Goal: Information Seeking & Learning: Learn about a topic

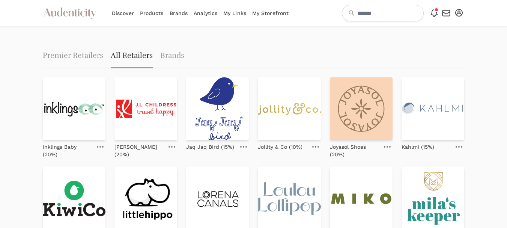
click at [178, 17] on link "Brands" at bounding box center [179, 13] width 18 height 26
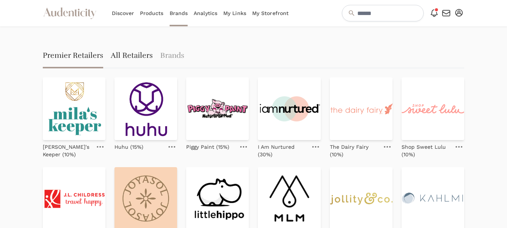
click at [135, 56] on link "All Retailers" at bounding box center [132, 56] width 42 height 24
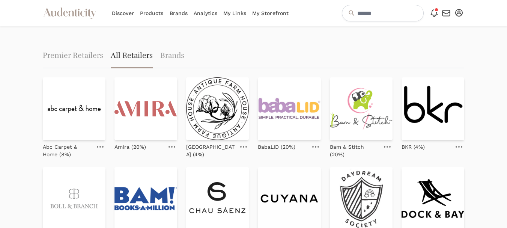
scroll to position [38, 0]
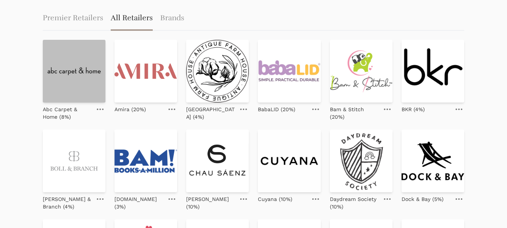
click at [65, 71] on img at bounding box center [74, 71] width 63 height 63
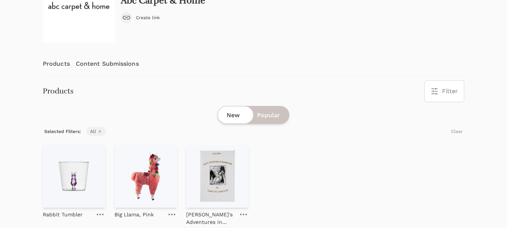
scroll to position [75, 0]
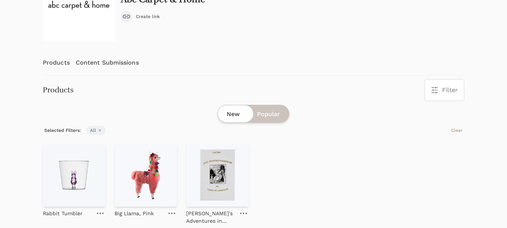
click at [115, 64] on link "Content Submissions" at bounding box center [107, 62] width 63 height 25
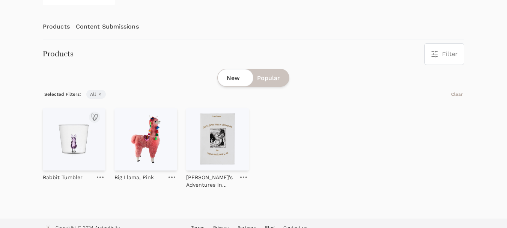
scroll to position [121, 0]
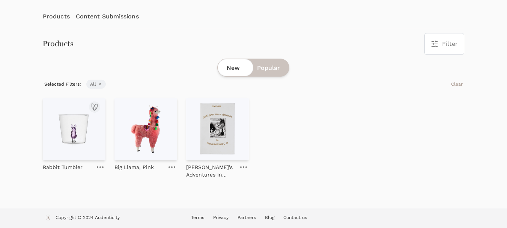
click at [79, 134] on img at bounding box center [74, 129] width 63 height 63
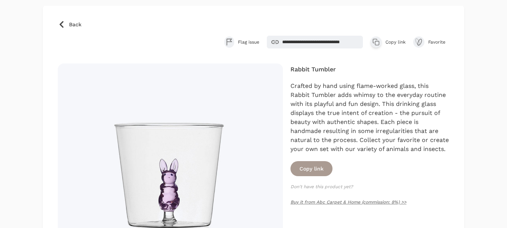
scroll to position [75, 0]
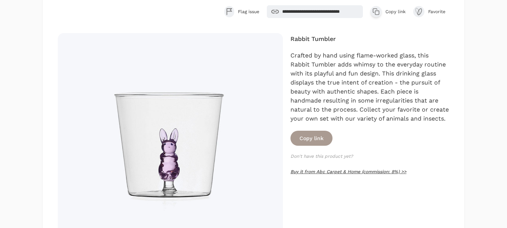
click at [335, 171] on link "Buy it from Abc Carpet & Home (commission: 8%) >>" at bounding box center [349, 171] width 116 height 5
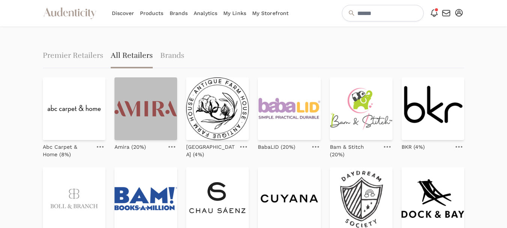
click at [142, 108] on img at bounding box center [146, 108] width 63 height 63
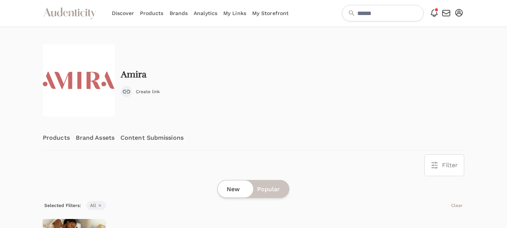
click at [140, 138] on link "Content Submissions" at bounding box center [152, 137] width 63 height 25
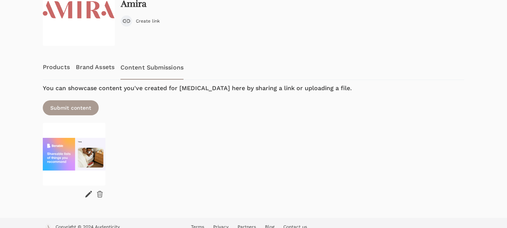
scroll to position [75, 0]
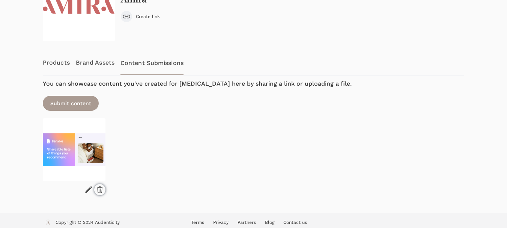
click at [98, 188] on icon at bounding box center [99, 190] width 5 height 6
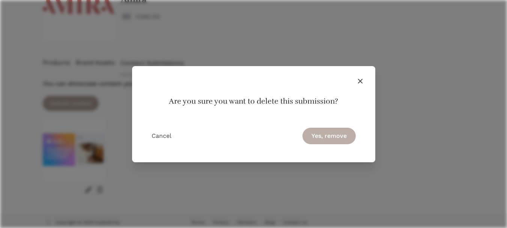
click at [333, 132] on button "Yes, remove" at bounding box center [329, 136] width 53 height 17
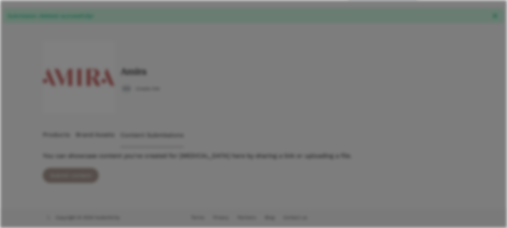
scroll to position [21, 0]
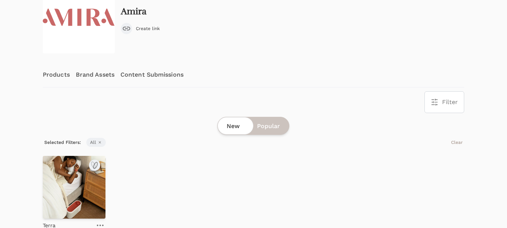
scroll to position [113, 0]
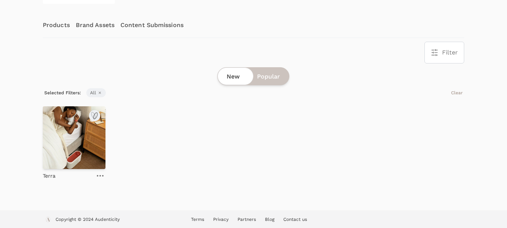
click at [77, 142] on img at bounding box center [74, 137] width 63 height 63
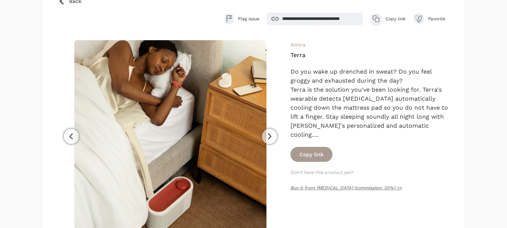
scroll to position [75, 0]
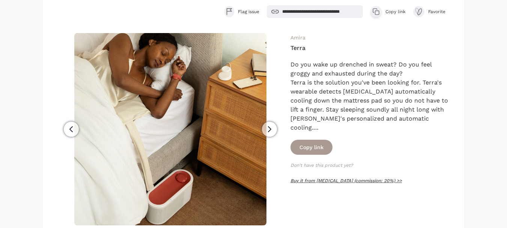
click at [332, 182] on link "Buy it from [MEDICAL_DATA] (commission: 20%) >>" at bounding box center [347, 180] width 112 height 5
click at [392, 13] on span "Copy link" at bounding box center [396, 12] width 20 height 6
click at [390, 10] on span "Copy link" at bounding box center [396, 12] width 20 height 6
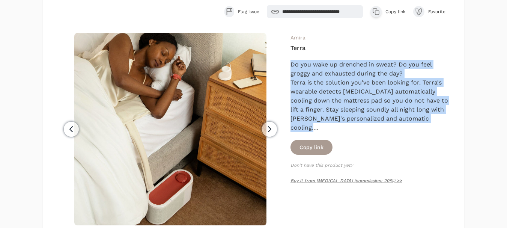
drag, startPoint x: 444, startPoint y: 128, endPoint x: 290, endPoint y: 63, distance: 167.1
click at [290, 63] on div "Previous Next Amira Terra Get your best night of sleep now and every night with…" at bounding box center [254, 161] width 392 height 257
copy div "Do you wake up drenched in sweat? Do you feel groggy and exhausted during the d…"
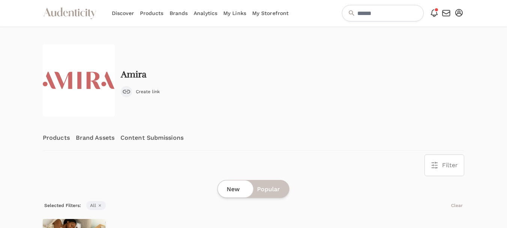
click at [136, 137] on link "Content Submissions" at bounding box center [152, 137] width 63 height 25
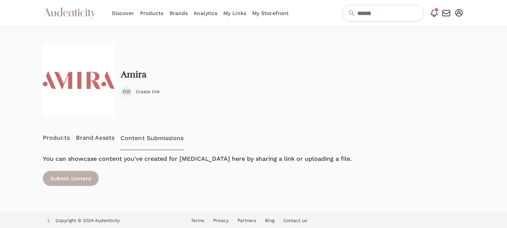
click at [74, 182] on div "Submit content" at bounding box center [71, 178] width 56 height 15
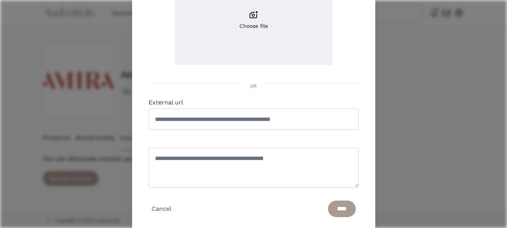
scroll to position [113, 0]
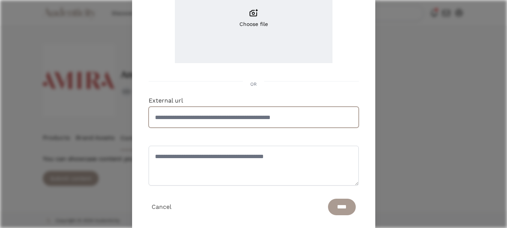
click at [204, 118] on input "External url" at bounding box center [254, 117] width 210 height 21
paste input "**********"
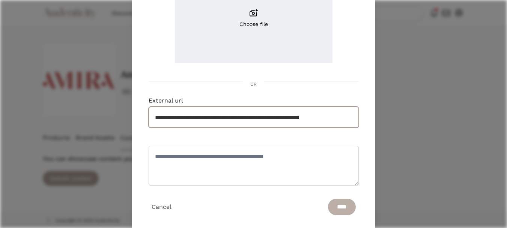
type input "**********"
click at [336, 210] on input "****" at bounding box center [342, 207] width 28 height 17
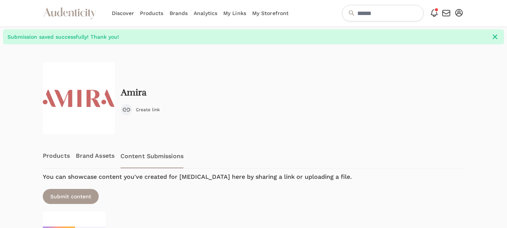
click at [23, 94] on div at bounding box center [18, 175] width 37 height 262
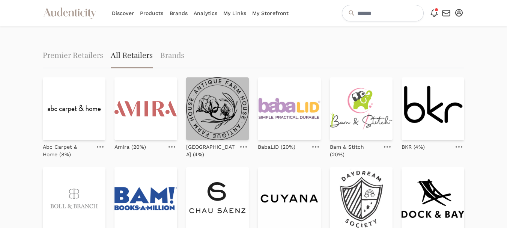
click at [220, 110] on img at bounding box center [217, 108] width 63 height 63
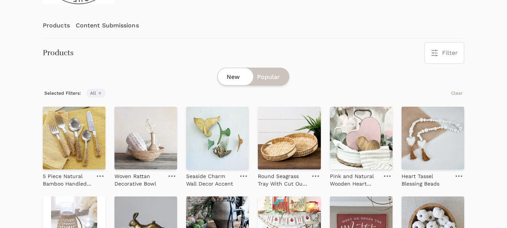
scroll to position [113, 0]
click at [69, 140] on img at bounding box center [74, 137] width 63 height 63
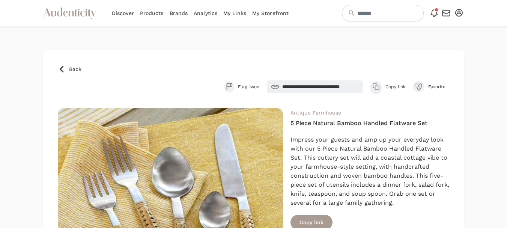
click at [72, 68] on span "Back" at bounding box center [75, 69] width 12 height 8
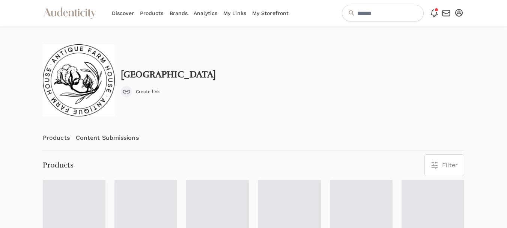
click at [100, 135] on link "Content Submissions" at bounding box center [107, 137] width 63 height 25
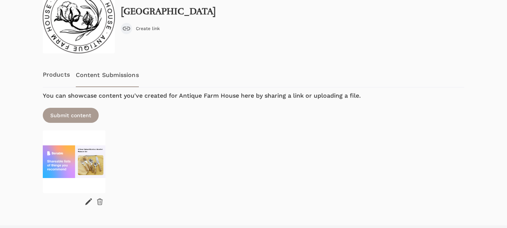
scroll to position [80, 0]
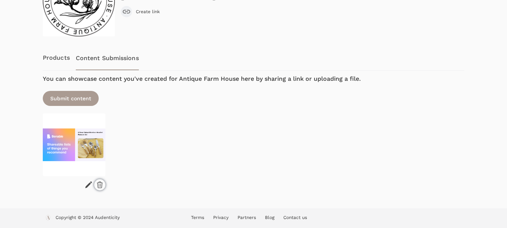
click at [100, 185] on icon at bounding box center [100, 185] width 8 height 8
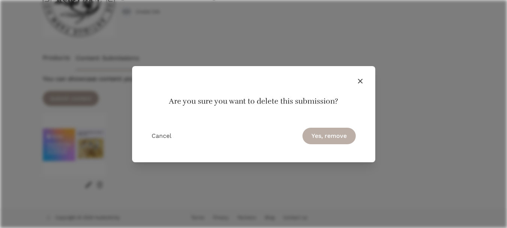
click at [319, 134] on button "Yes, remove" at bounding box center [329, 136] width 53 height 17
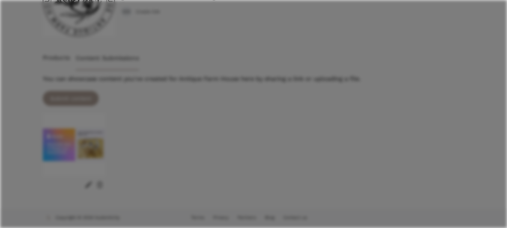
scroll to position [21, 0]
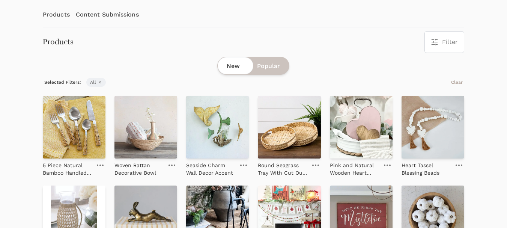
scroll to position [150, 0]
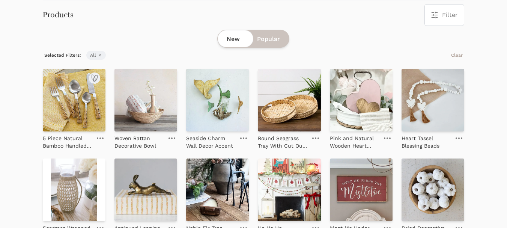
click at [82, 107] on img at bounding box center [74, 100] width 63 height 63
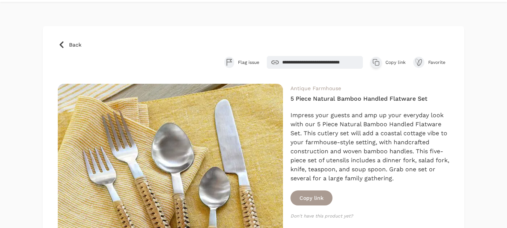
scroll to position [113, 0]
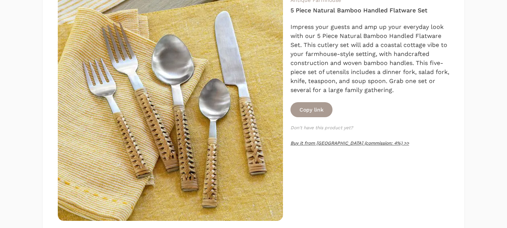
click at [365, 144] on link "Buy it from [GEOGRAPHIC_DATA] (commission: 4%) >>" at bounding box center [350, 142] width 119 height 5
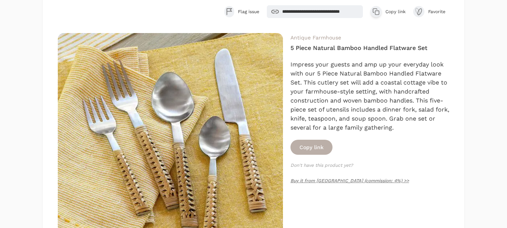
click at [316, 149] on button "Copy link" at bounding box center [312, 147] width 42 height 15
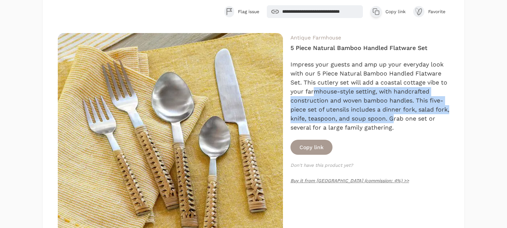
drag, startPoint x: 408, startPoint y: 122, endPoint x: 316, endPoint y: 95, distance: 96.0
click at [316, 95] on div "Impress your guests and amp up your everyday look with our 5 Piece Natural Bamb…" at bounding box center [370, 96] width 159 height 72
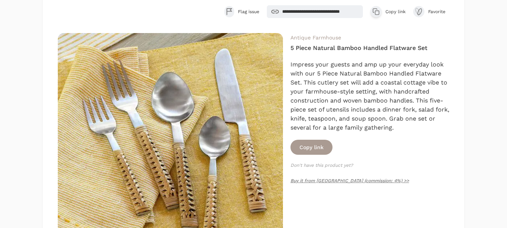
click at [411, 130] on div "Impress your guests and amp up your everyday look with our 5 Piece Natural Bamb…" at bounding box center [370, 96] width 159 height 72
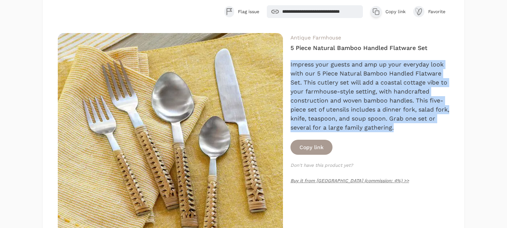
drag, startPoint x: 407, startPoint y: 130, endPoint x: 291, endPoint y: 66, distance: 132.0
click at [291, 66] on div "Impress your guests and amp up your everyday look with our 5 Piece Natural Bamb…" at bounding box center [370, 96] width 159 height 72
copy div "Impress your guests and amp up your everyday look with our 5 Piece Natural Bamb…"
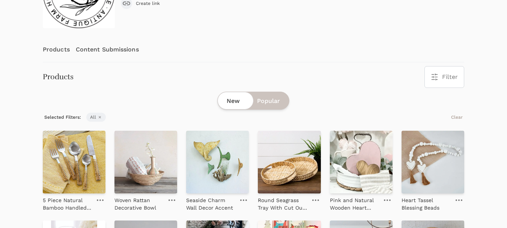
scroll to position [75, 0]
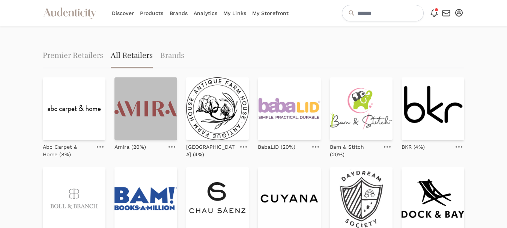
click at [152, 116] on img at bounding box center [146, 108] width 63 height 63
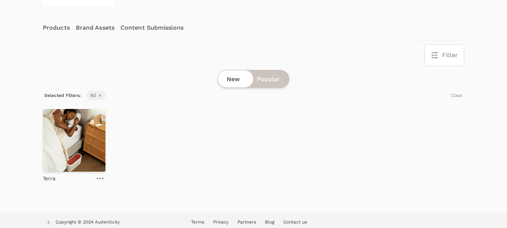
scroll to position [113, 0]
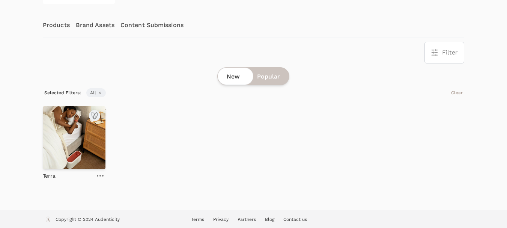
click at [99, 175] on link at bounding box center [100, 175] width 11 height 9
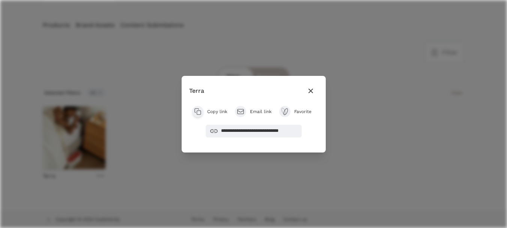
click at [310, 91] on icon "button" at bounding box center [310, 90] width 5 height 5
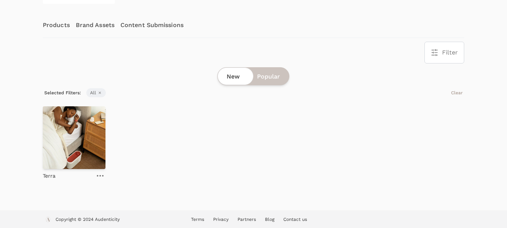
scroll to position [75, 0]
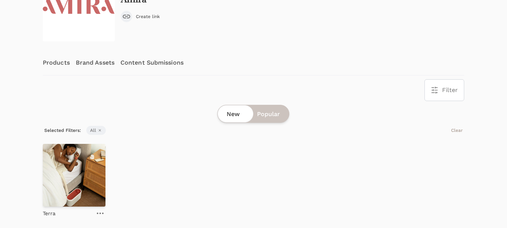
click at [152, 57] on link "Content Submissions" at bounding box center [152, 62] width 63 height 25
click at [149, 64] on link "Content Submissions" at bounding box center [152, 62] width 63 height 25
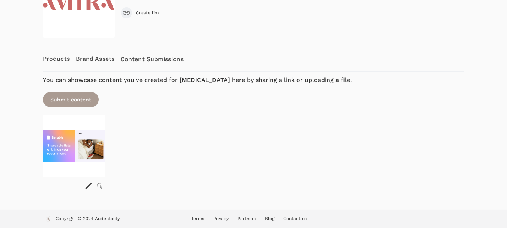
scroll to position [80, 0]
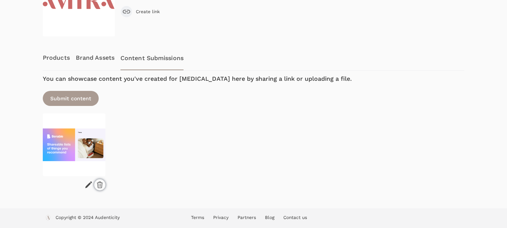
click at [101, 183] on icon at bounding box center [99, 185] width 5 height 6
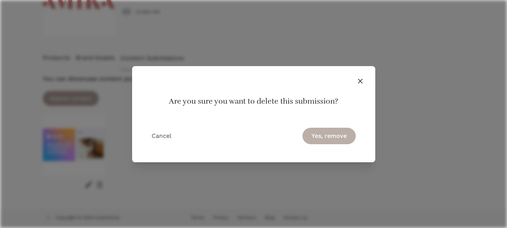
click at [338, 137] on button "Yes, remove" at bounding box center [329, 136] width 53 height 17
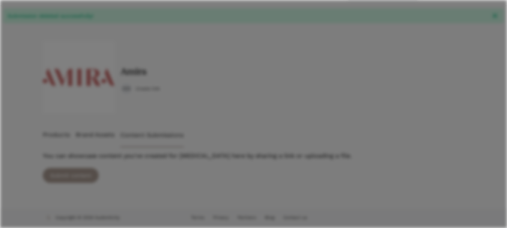
scroll to position [21, 0]
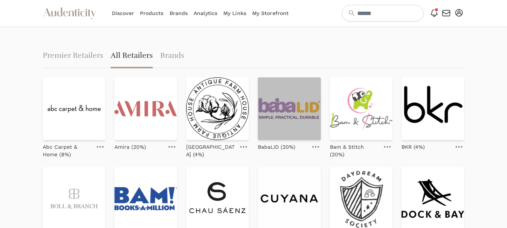
click at [299, 117] on img at bounding box center [289, 108] width 63 height 63
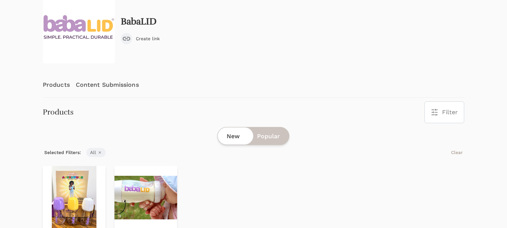
scroll to position [75, 0]
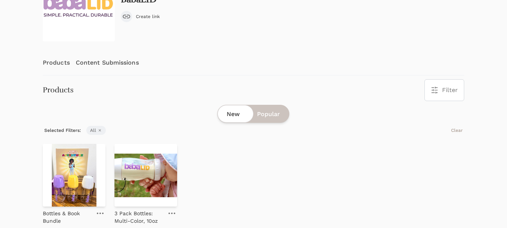
click at [117, 60] on link "Content Submissions" at bounding box center [107, 62] width 63 height 25
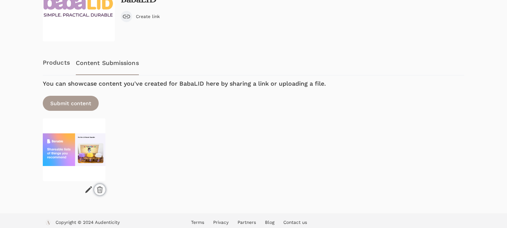
click at [97, 188] on icon at bounding box center [100, 190] width 8 height 8
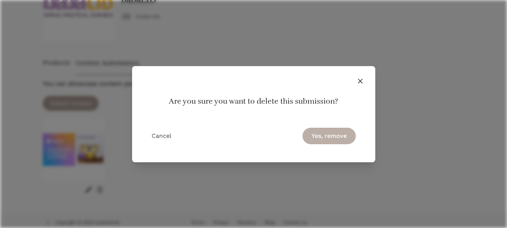
click at [325, 136] on button "Yes, remove" at bounding box center [329, 136] width 53 height 17
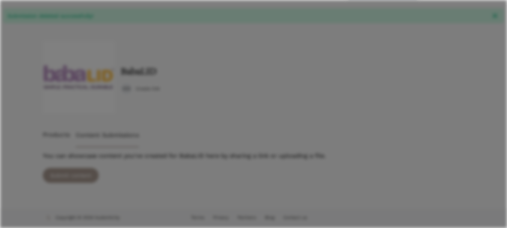
scroll to position [21, 0]
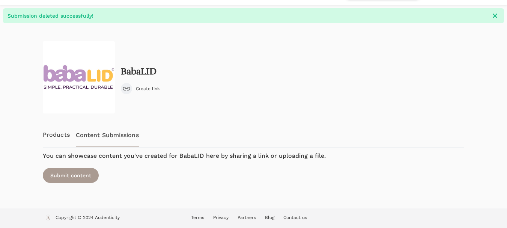
click at [63, 134] on link "Products" at bounding box center [56, 134] width 27 height 25
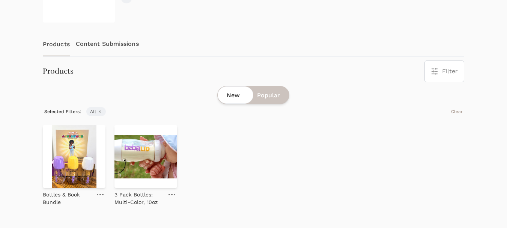
scroll to position [113, 0]
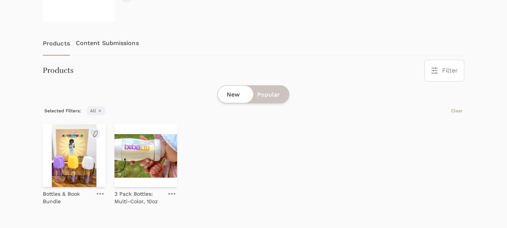
click at [66, 152] on img at bounding box center [74, 155] width 63 height 63
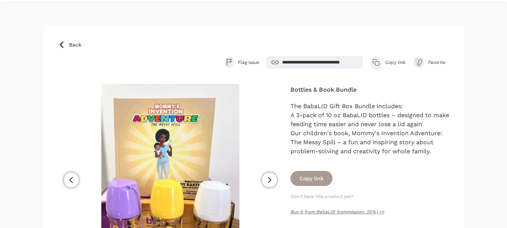
scroll to position [38, 0]
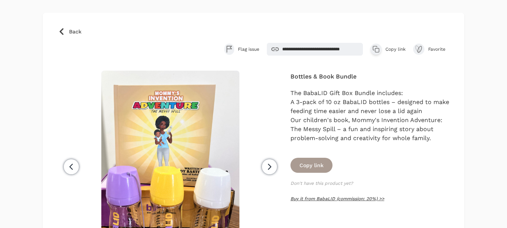
click at [346, 200] on link "Buy it from BabaLID (commission: 20%) >>" at bounding box center [338, 198] width 94 height 5
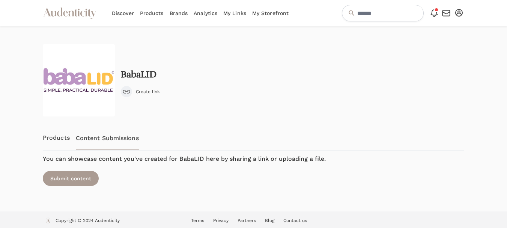
scroll to position [3, 0]
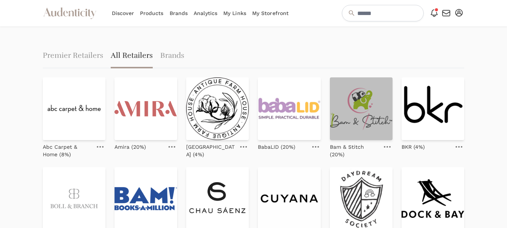
click at [367, 112] on img at bounding box center [361, 108] width 63 height 63
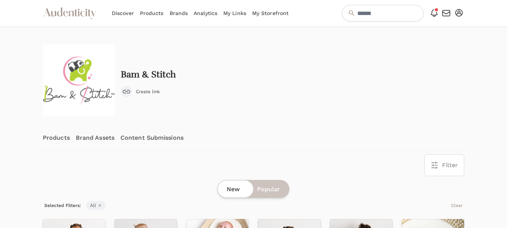
click at [146, 137] on link "Content Submissions" at bounding box center [152, 137] width 63 height 25
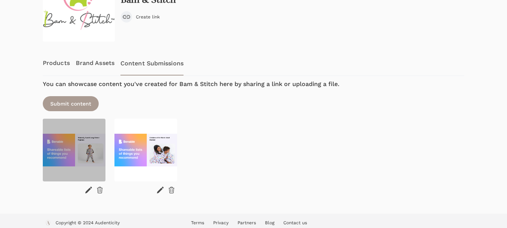
scroll to position [75, 0]
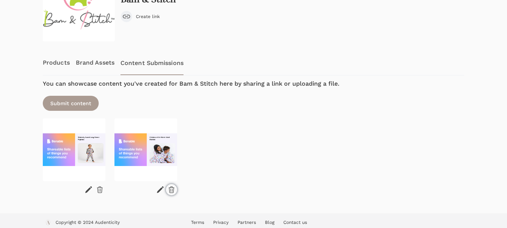
click at [173, 188] on icon at bounding box center [171, 190] width 5 height 6
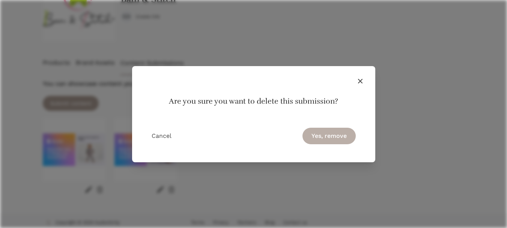
click at [321, 136] on button "Yes, remove" at bounding box center [329, 136] width 53 height 17
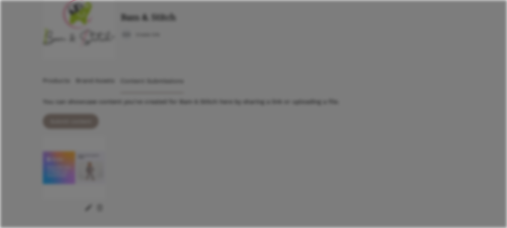
scroll to position [93, 0]
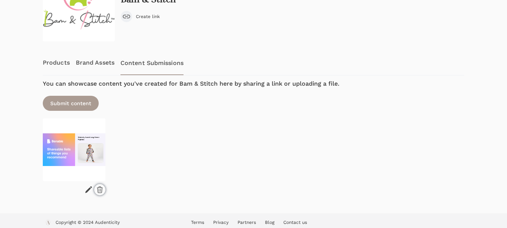
click at [102, 186] on div at bounding box center [99, 189] width 11 height 11
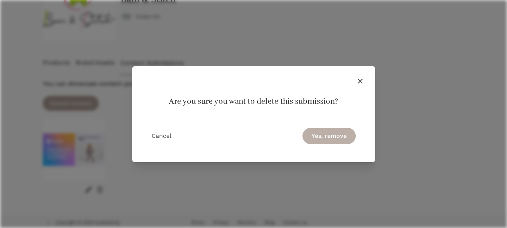
click at [320, 137] on button "Yes, remove" at bounding box center [329, 136] width 53 height 17
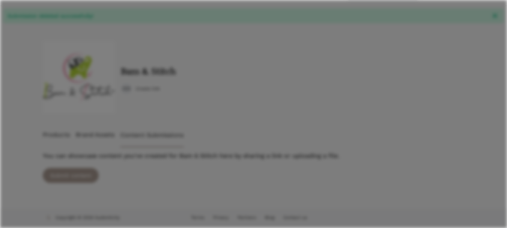
scroll to position [21, 0]
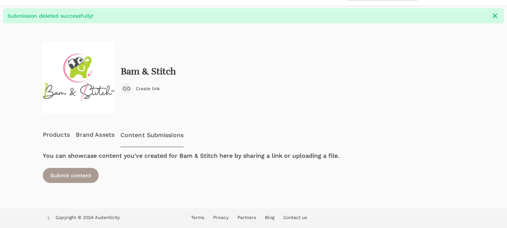
click at [60, 135] on link "Products" at bounding box center [56, 134] width 27 height 25
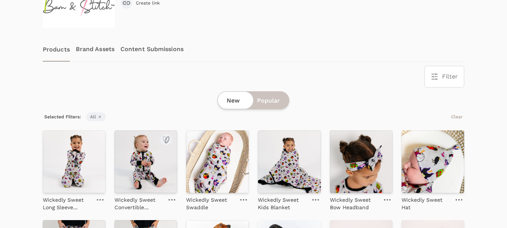
scroll to position [107, 0]
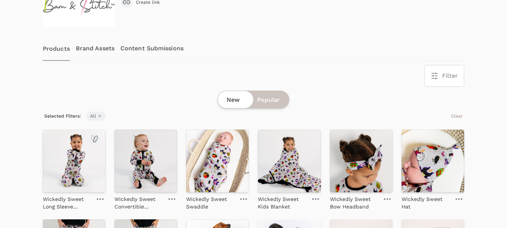
click at [76, 161] on img at bounding box center [74, 161] width 63 height 63
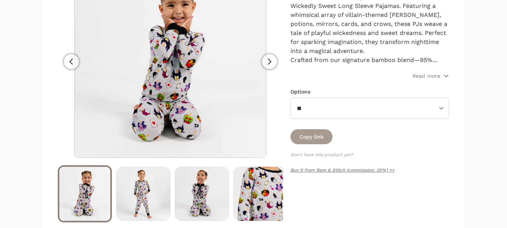
scroll to position [150, 0]
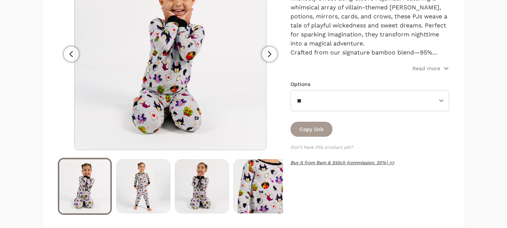
click at [351, 164] on link "Buy it from Bam & Stitch (commission: 20%) >>" at bounding box center [343, 162] width 104 height 5
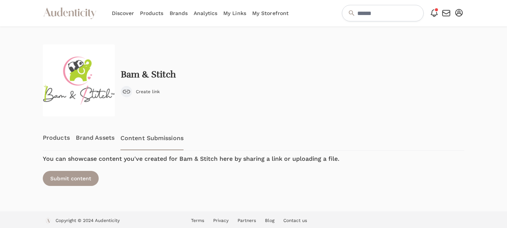
scroll to position [3, 0]
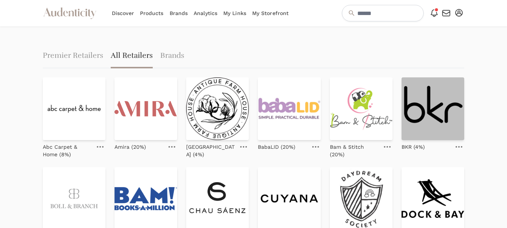
click at [439, 111] on img at bounding box center [433, 108] width 63 height 63
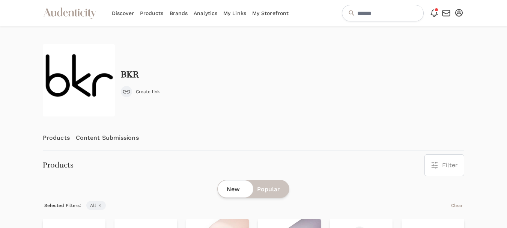
click at [116, 137] on link "Content Submissions" at bounding box center [107, 137] width 63 height 25
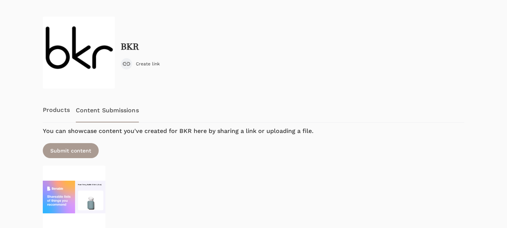
scroll to position [75, 0]
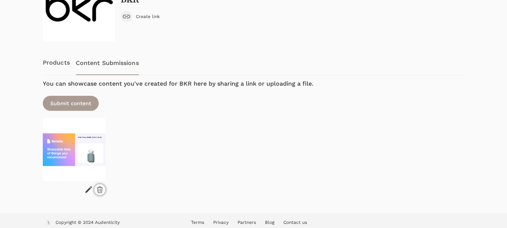
click at [99, 186] on icon at bounding box center [100, 190] width 8 height 8
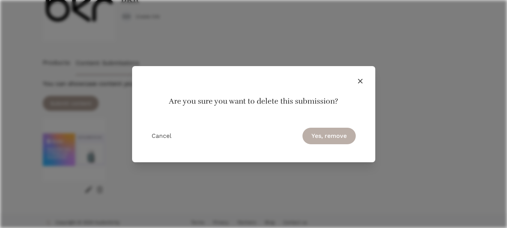
click at [339, 136] on button "Yes, remove" at bounding box center [329, 136] width 53 height 17
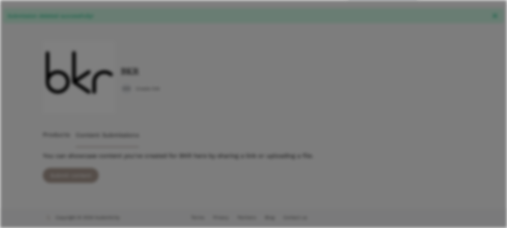
scroll to position [21, 0]
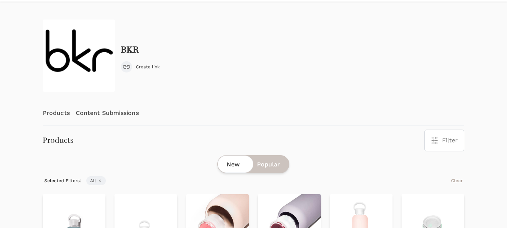
scroll to position [38, 0]
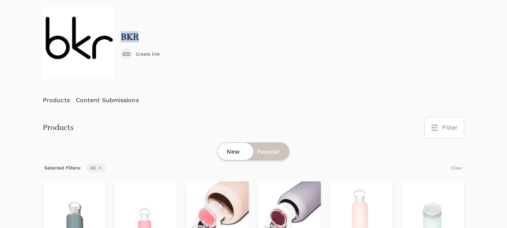
drag, startPoint x: 144, startPoint y: 35, endPoint x: 119, endPoint y: 37, distance: 24.9
click at [119, 37] on div "BKR Create link" at bounding box center [254, 43] width 422 height 72
copy h2 "BKR"
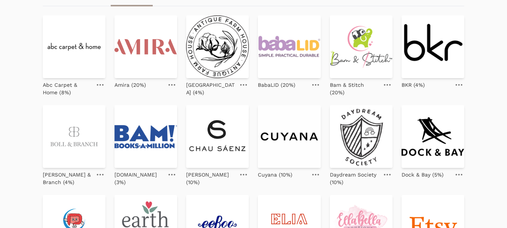
scroll to position [75, 0]
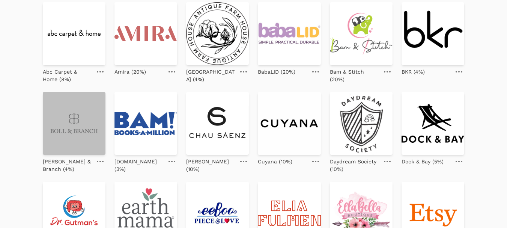
click at [63, 131] on img at bounding box center [74, 123] width 63 height 63
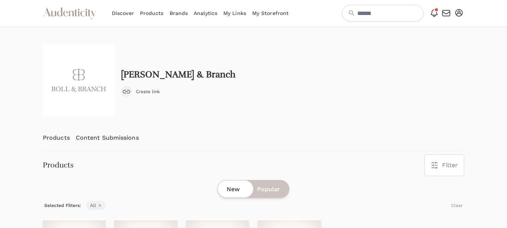
click at [115, 137] on link "Content Submissions" at bounding box center [107, 137] width 63 height 25
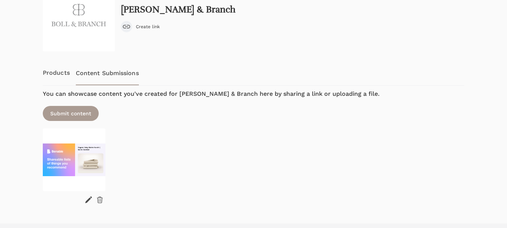
scroll to position [75, 0]
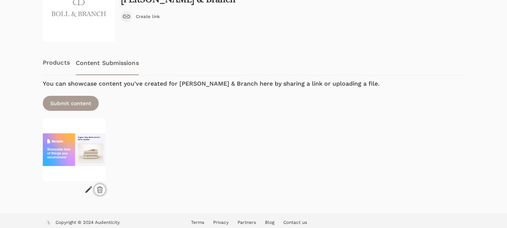
click at [98, 190] on icon at bounding box center [99, 190] width 5 height 6
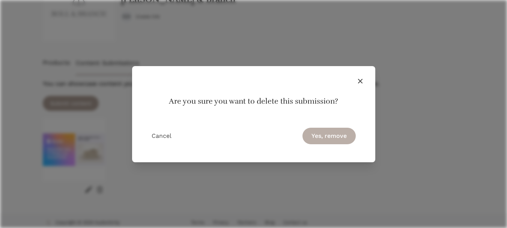
click at [345, 133] on button "Yes, remove" at bounding box center [329, 136] width 53 height 17
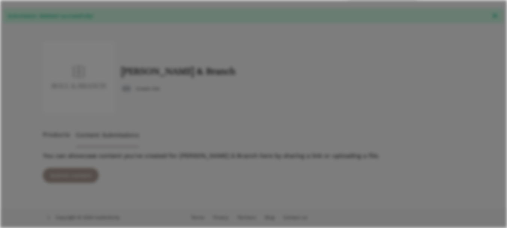
scroll to position [21, 0]
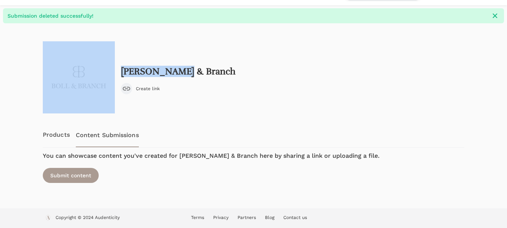
drag, startPoint x: 186, startPoint y: 69, endPoint x: 116, endPoint y: 70, distance: 70.3
click at [116, 70] on div "[PERSON_NAME] & Branch Create link" at bounding box center [254, 77] width 422 height 72
copy div "[PERSON_NAME] & Branch"
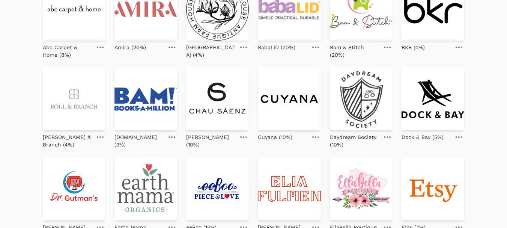
scroll to position [113, 0]
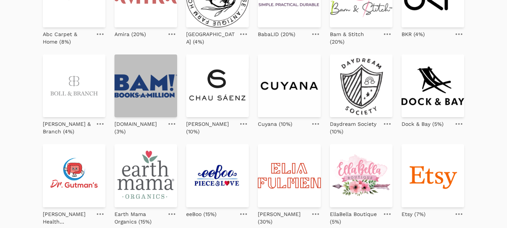
click at [141, 94] on img at bounding box center [146, 85] width 63 height 63
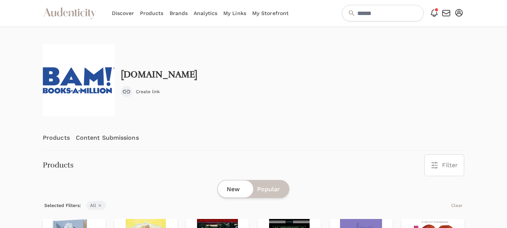
drag, startPoint x: 212, startPoint y: 74, endPoint x: 123, endPoint y: 79, distance: 89.5
click at [123, 79] on div "Booksamillion.com Create link" at bounding box center [254, 80] width 422 height 72
copy h2 "Booksamillion.com"
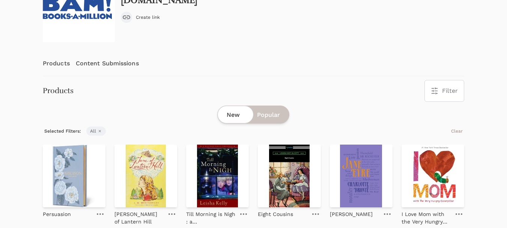
scroll to position [75, 0]
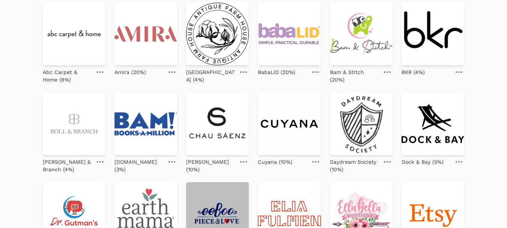
scroll to position [75, 0]
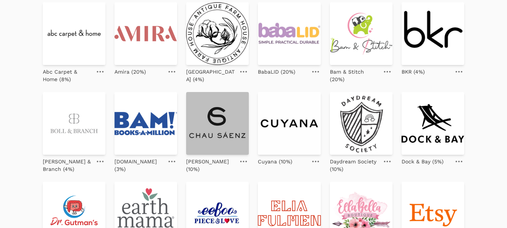
click at [218, 113] on img at bounding box center [217, 123] width 63 height 63
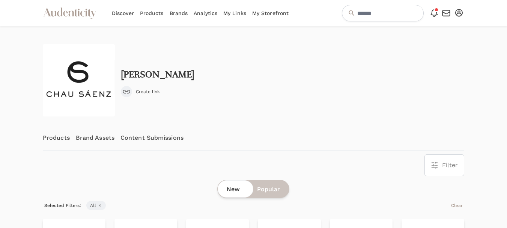
click at [140, 139] on link "Content Submissions" at bounding box center [152, 137] width 63 height 25
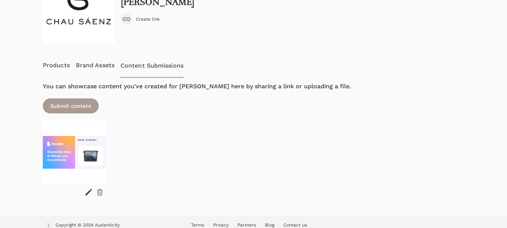
scroll to position [75, 0]
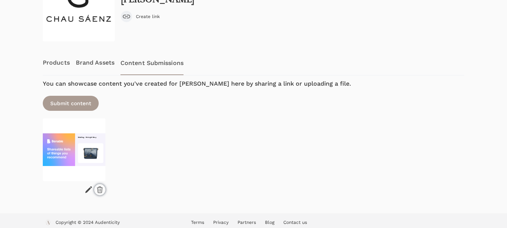
click at [103, 191] on icon at bounding box center [100, 190] width 8 height 8
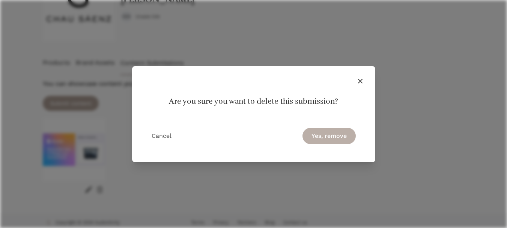
click at [323, 128] on button "Yes, remove" at bounding box center [329, 136] width 53 height 17
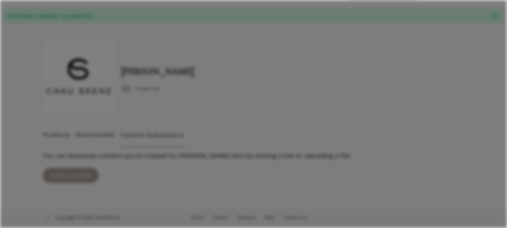
scroll to position [21, 0]
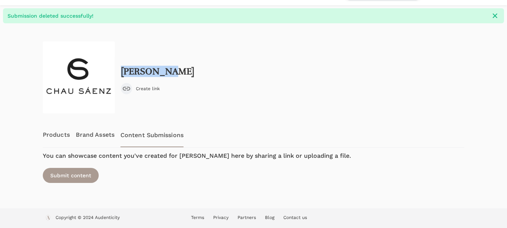
drag, startPoint x: 183, startPoint y: 71, endPoint x: 121, endPoint y: 69, distance: 62.4
click at [121, 69] on div "Chau Sáenz Create link" at bounding box center [254, 77] width 422 height 72
copy h2 "Chau Sáenz"
